Goal: Task Accomplishment & Management: Manage account settings

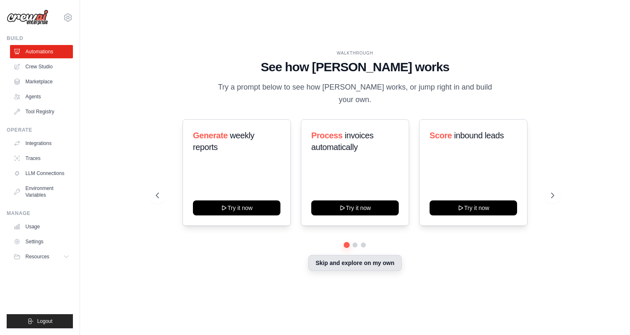
click at [364, 258] on button "Skip and explore on my own" at bounding box center [355, 263] width 93 height 16
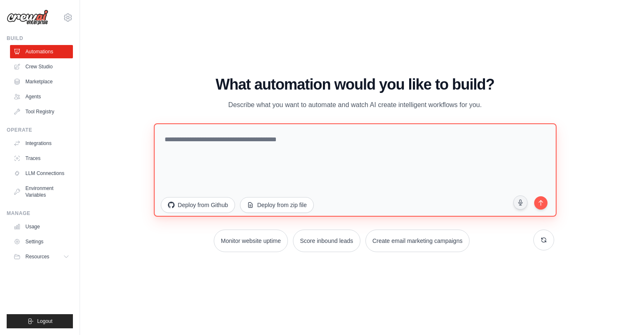
click at [242, 148] on textarea at bounding box center [355, 169] width 403 height 93
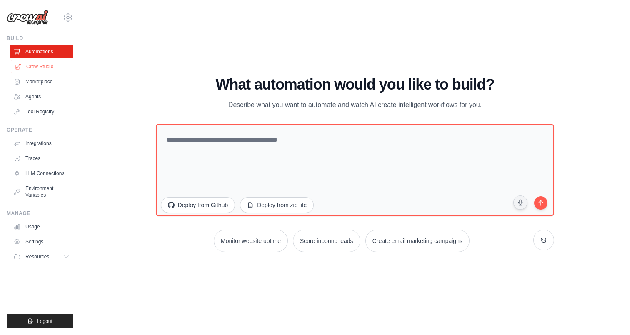
click at [57, 60] on link "Crew Studio" at bounding box center [42, 66] width 63 height 13
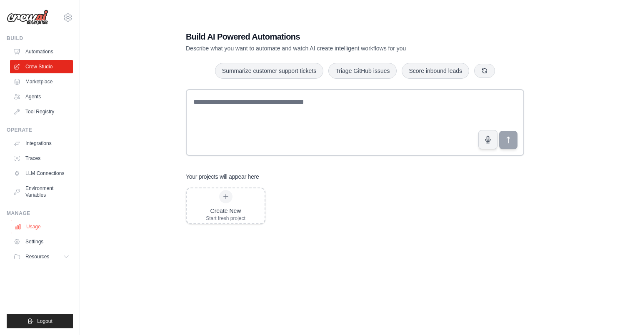
click at [57, 226] on link "Usage" at bounding box center [42, 226] width 63 height 13
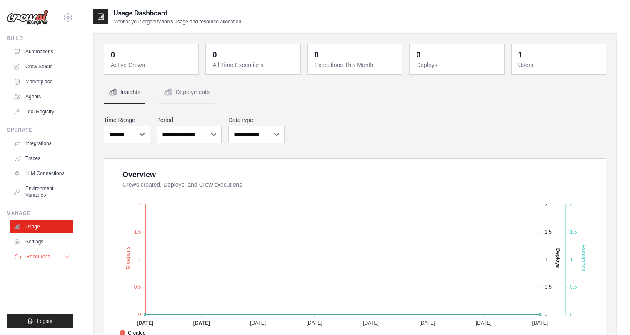
click at [50, 254] on span "Resources" at bounding box center [38, 256] width 24 height 7
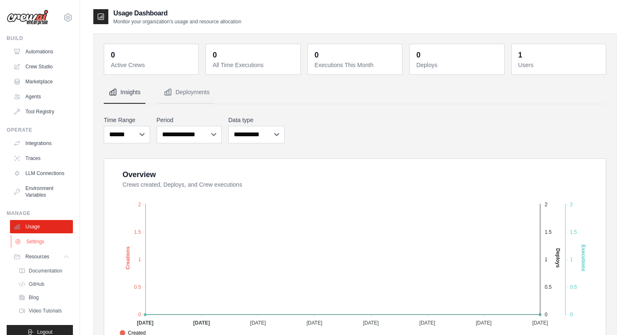
click at [40, 241] on link "Settings" at bounding box center [42, 241] width 63 height 13
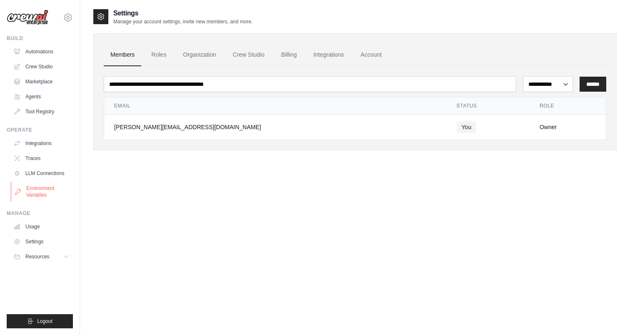
click at [42, 192] on link "Environment Variables" at bounding box center [42, 192] width 63 height 20
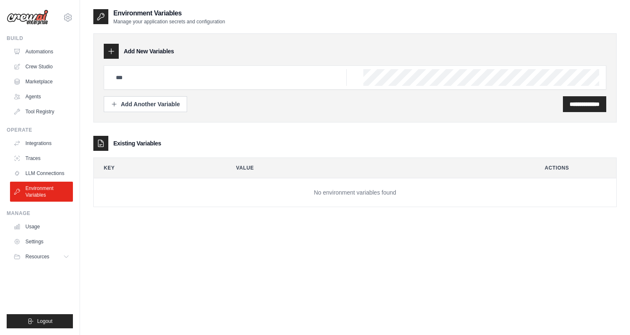
click at [47, 165] on ul "Integrations Traces LLM Connections Environment Variables" at bounding box center [41, 169] width 63 height 65
click at [47, 157] on link "Traces" at bounding box center [42, 158] width 63 height 13
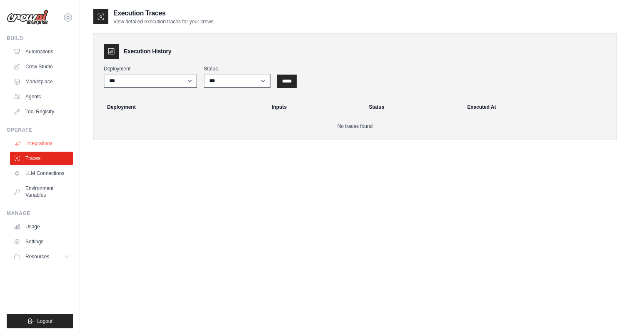
click at [48, 144] on link "Integrations" at bounding box center [42, 143] width 63 height 13
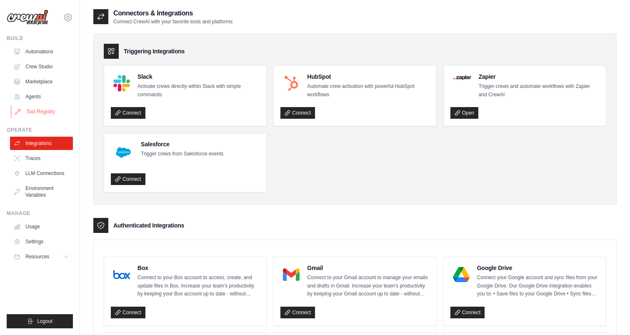
click at [62, 116] on link "Tool Registry" at bounding box center [42, 111] width 63 height 13
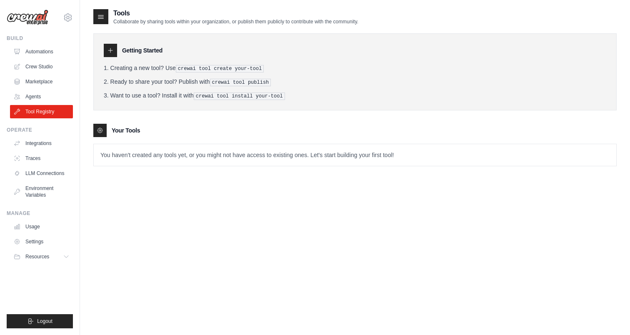
click at [43, 89] on ul "Automations Crew Studio Marketplace Agents Tool Registry" at bounding box center [41, 81] width 63 height 73
click at [45, 80] on link "Marketplace" at bounding box center [42, 81] width 63 height 13
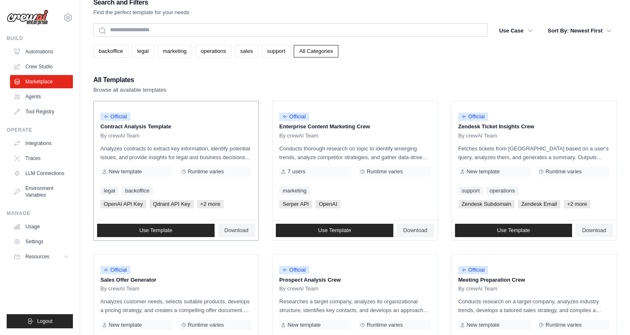
scroll to position [15, 0]
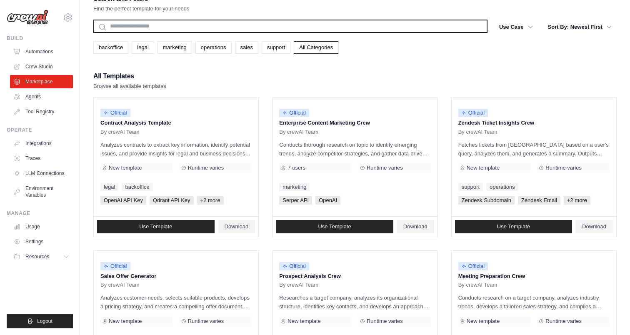
click at [238, 30] on input "text" at bounding box center [290, 26] width 394 height 13
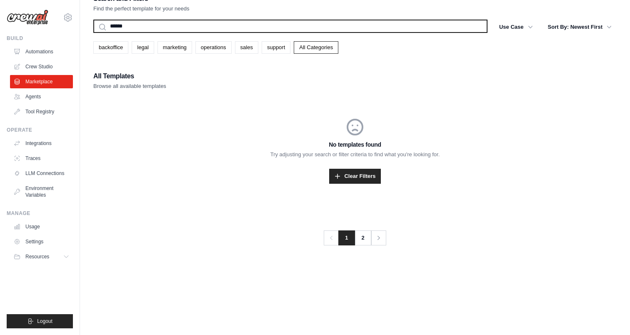
type input "*******"
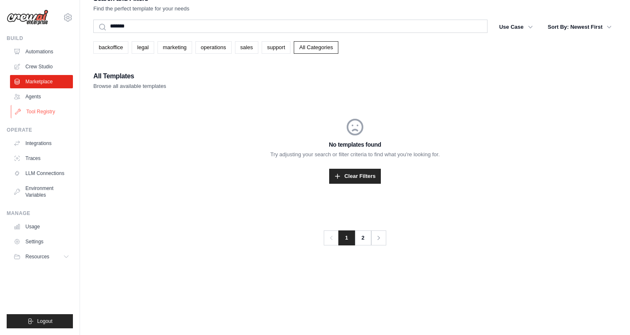
click at [63, 114] on link "Tool Registry" at bounding box center [42, 111] width 63 height 13
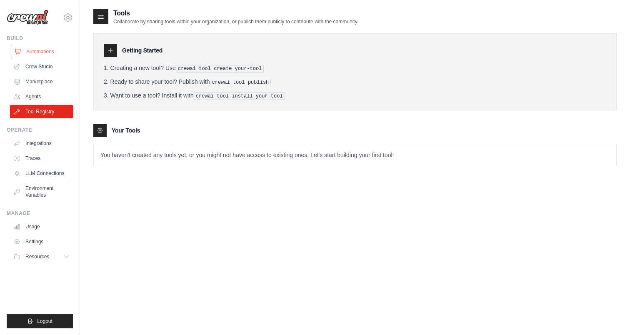
click at [47, 53] on link "Automations" at bounding box center [42, 51] width 63 height 13
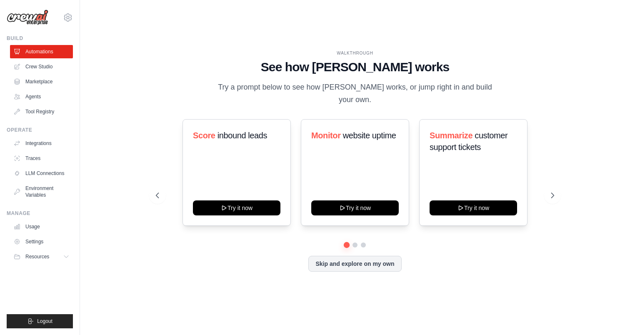
click at [46, 63] on link "Crew Studio" at bounding box center [41, 66] width 63 height 13
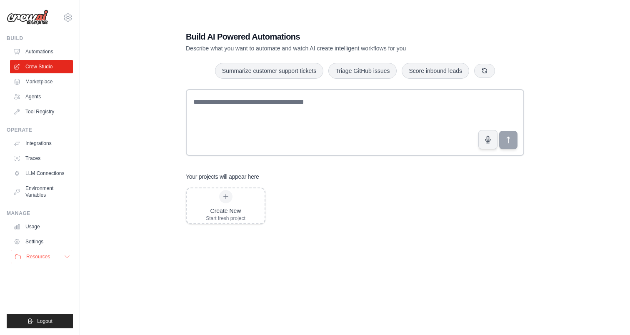
click at [32, 255] on span "Resources" at bounding box center [38, 256] width 24 height 7
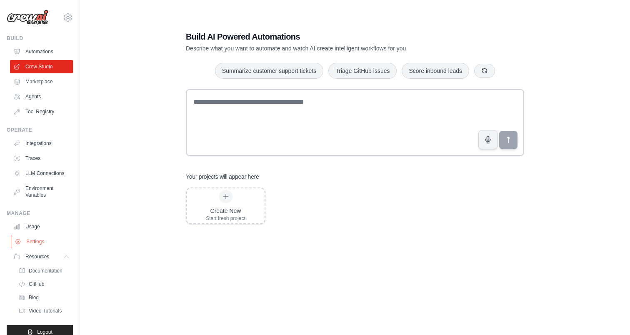
click at [33, 241] on link "Settings" at bounding box center [42, 241] width 63 height 13
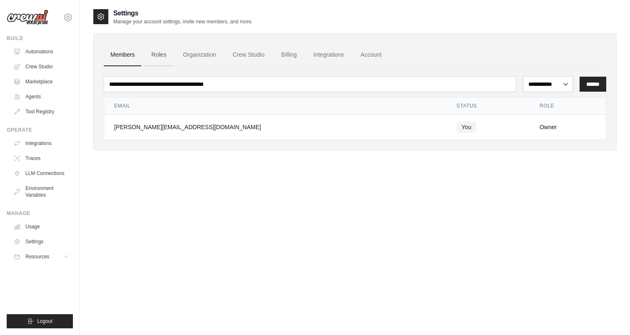
click at [164, 58] on link "Roles" at bounding box center [159, 55] width 28 height 23
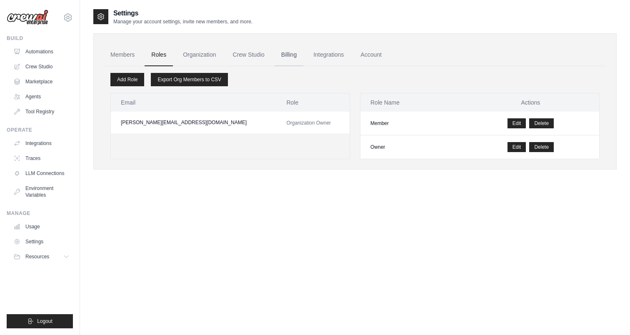
click at [286, 56] on link "Billing" at bounding box center [289, 55] width 29 height 23
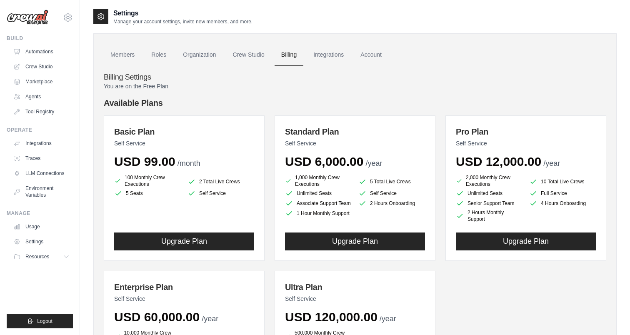
click at [114, 87] on p "You are on the Free Plan" at bounding box center [355, 86] width 503 height 8
click at [384, 55] on link "Account" at bounding box center [371, 55] width 35 height 23
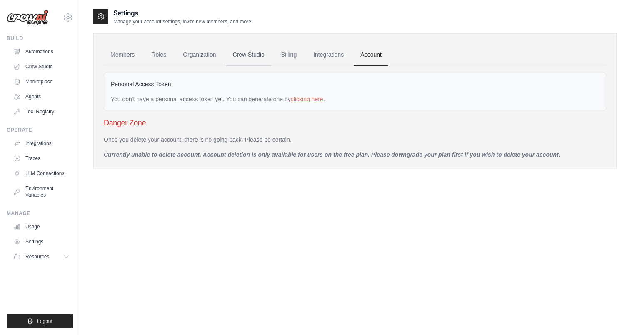
click at [241, 59] on link "Crew Studio" at bounding box center [248, 55] width 45 height 23
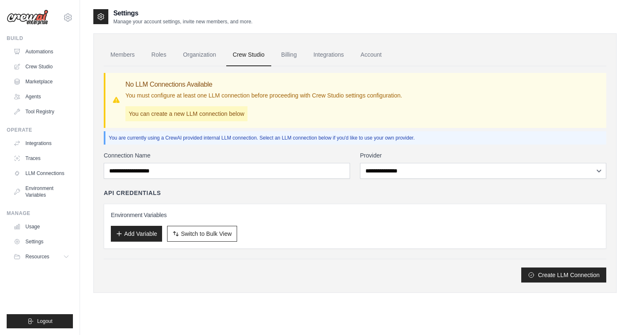
click at [161, 95] on p "You must configure at least one LLM connection before proceeding with Crew Stud…" at bounding box center [263, 95] width 277 height 8
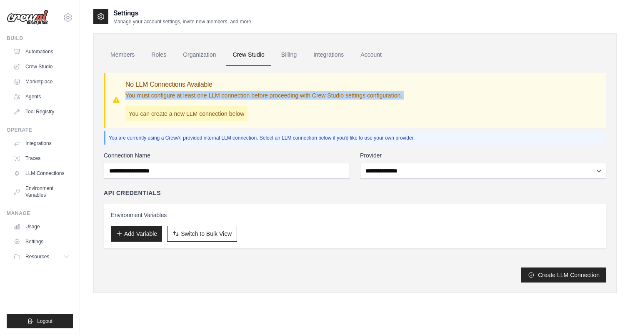
click at [161, 95] on p "You must configure at least one LLM connection before proceeding with Crew Stud…" at bounding box center [263, 95] width 277 height 8
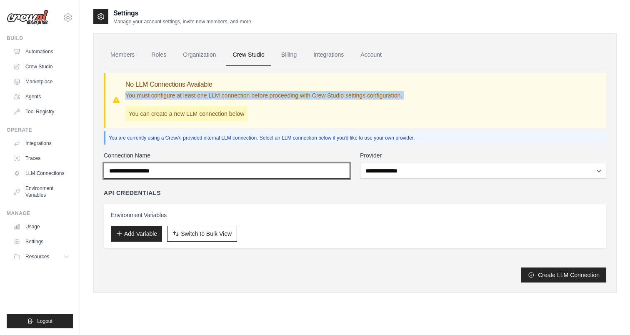
click at [196, 171] on input "Connection Name" at bounding box center [227, 171] width 246 height 16
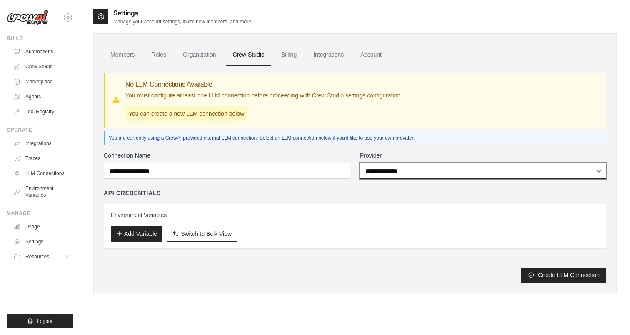
click at [396, 171] on select "**********" at bounding box center [483, 171] width 246 height 16
